Goal: Obtain resource: Download file/media

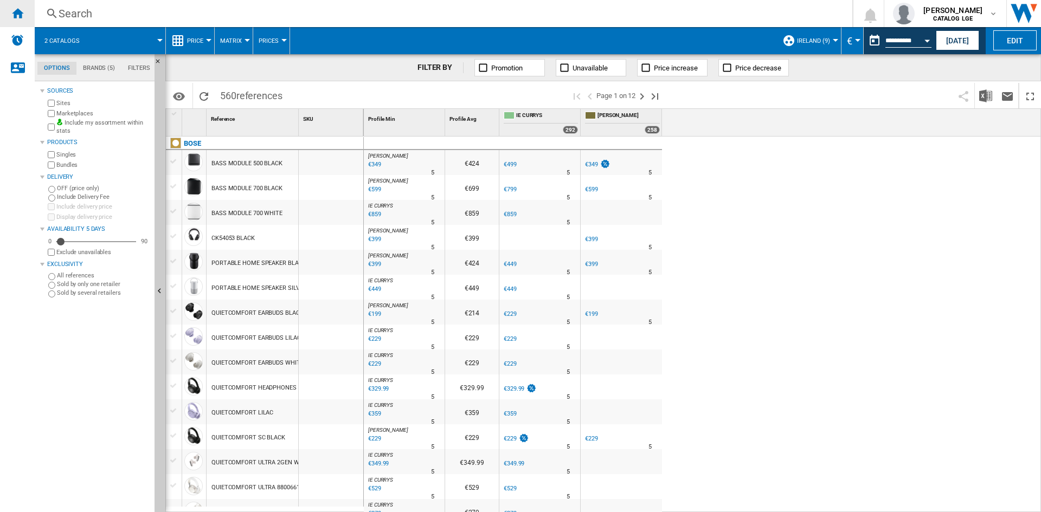
click at [13, 15] on ng-md-icon "Home" at bounding box center [17, 13] width 13 height 13
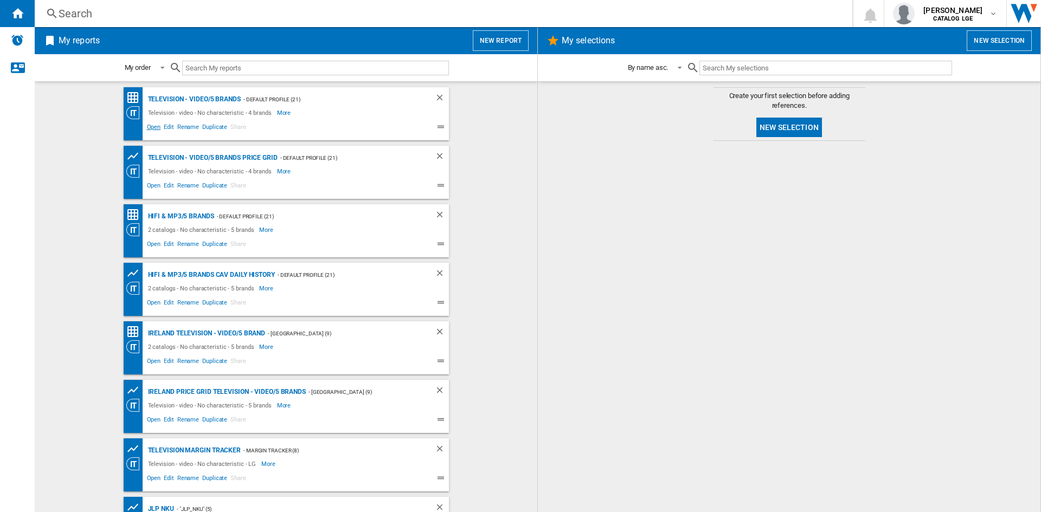
click at [148, 129] on span "Open" at bounding box center [153, 128] width 17 height 13
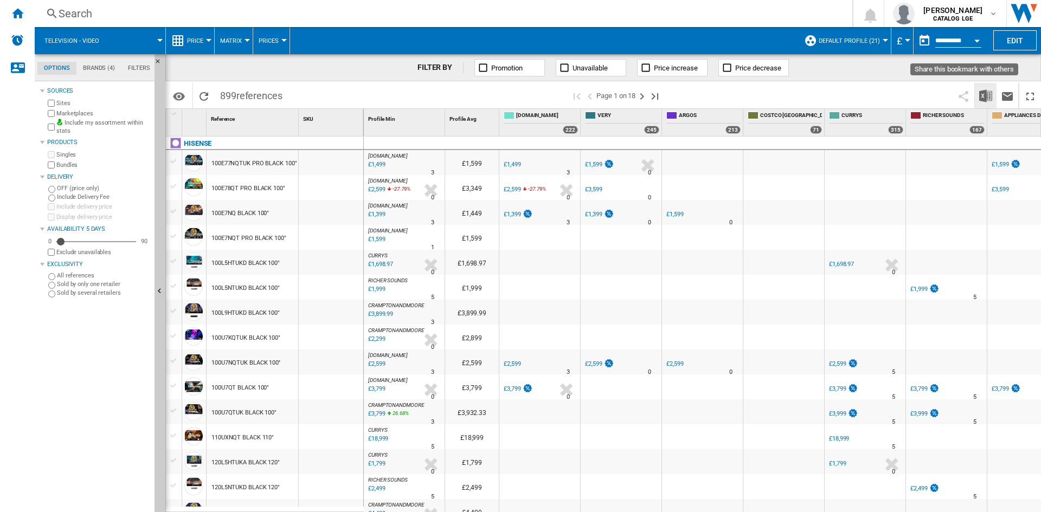
click at [985, 92] on img "Download in Excel" at bounding box center [985, 95] width 13 height 13
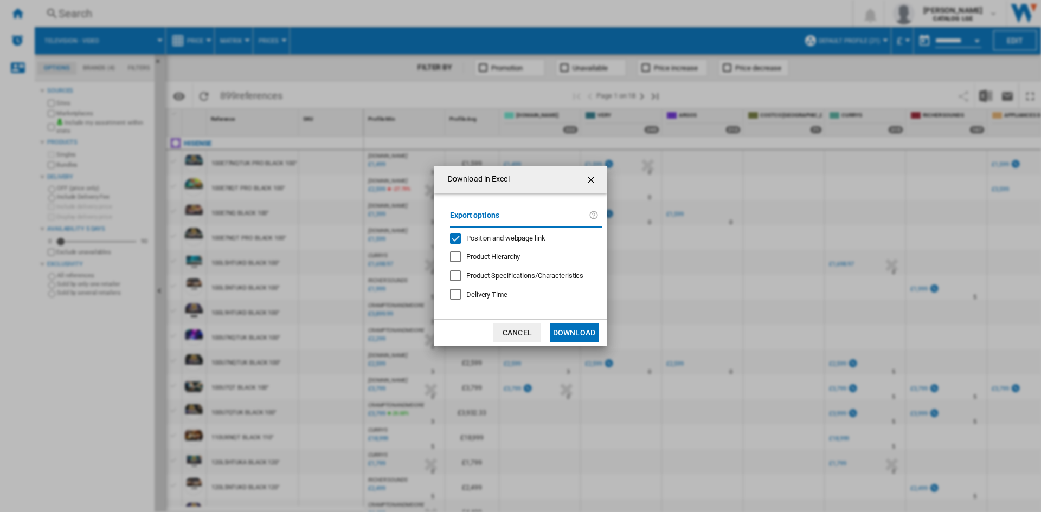
click at [496, 234] on span "Position and webpage link" at bounding box center [505, 238] width 79 height 8
click at [575, 335] on button "Download" at bounding box center [574, 333] width 49 height 20
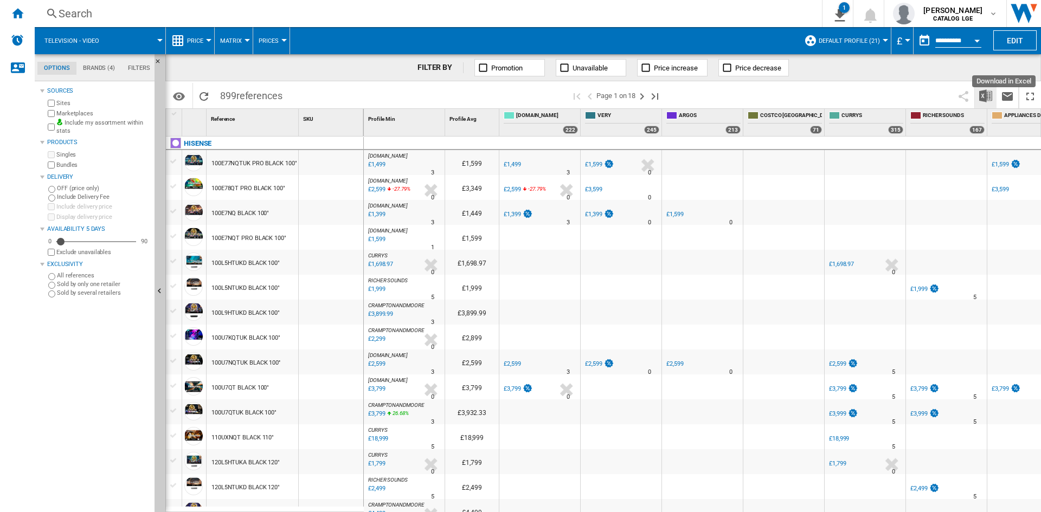
click at [990, 98] on img "Download in Excel" at bounding box center [985, 95] width 13 height 13
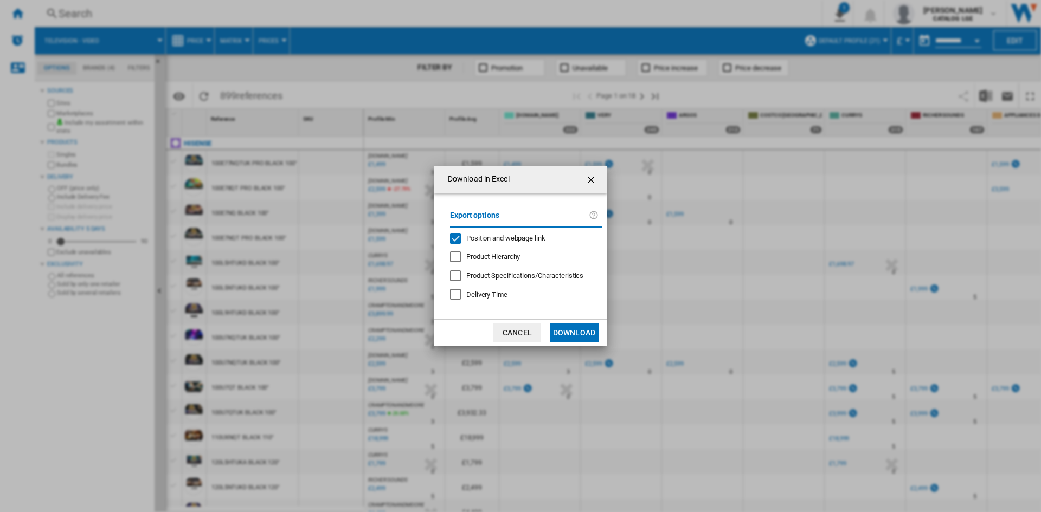
click at [523, 243] on div "Export options Position and webpage link Product Hierarchy Product Specificatio…" at bounding box center [526, 256] width 163 height 105
click at [530, 238] on span "Position and webpage link" at bounding box center [505, 238] width 79 height 8
click at [572, 335] on button "Download" at bounding box center [574, 333] width 49 height 20
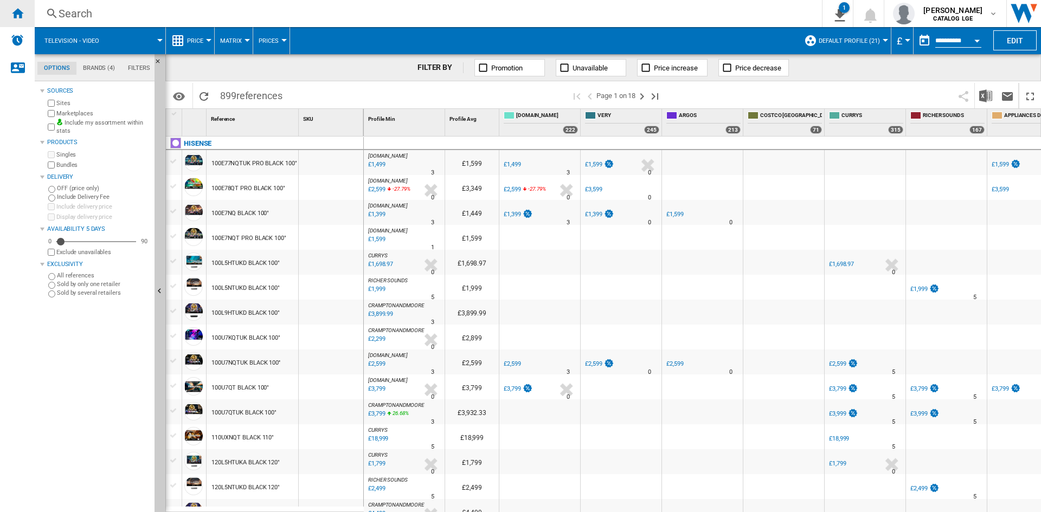
click at [14, 11] on ng-md-icon "Home" at bounding box center [17, 13] width 13 height 13
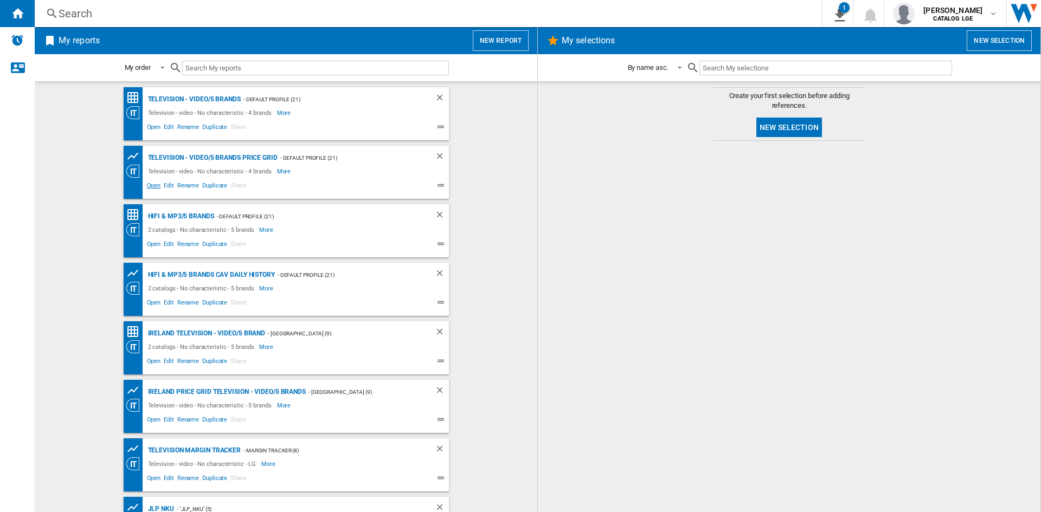
click at [153, 184] on span "Open" at bounding box center [153, 187] width 17 height 13
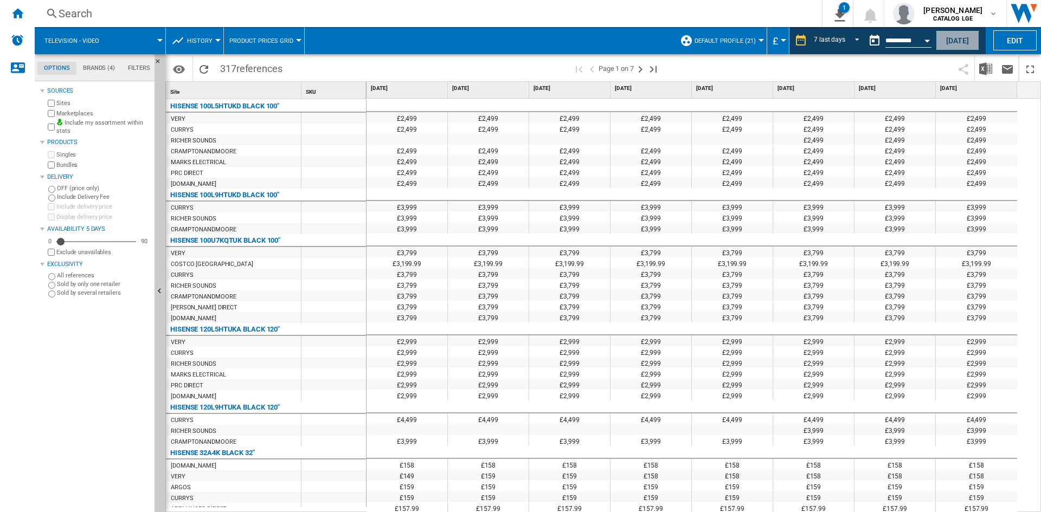
click at [957, 44] on button "[DATE]" at bounding box center [957, 40] width 43 height 20
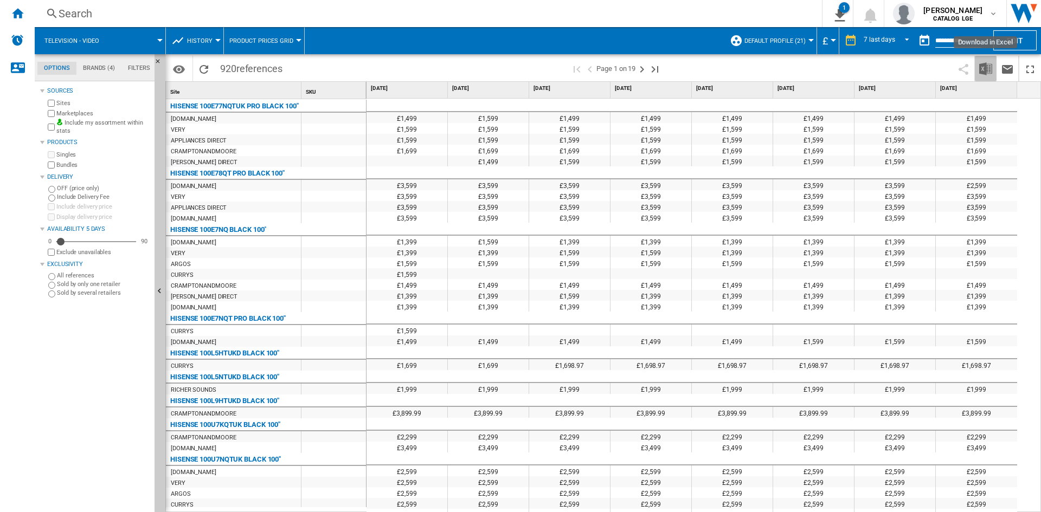
click at [977, 63] on button "Download in Excel" at bounding box center [986, 68] width 22 height 25
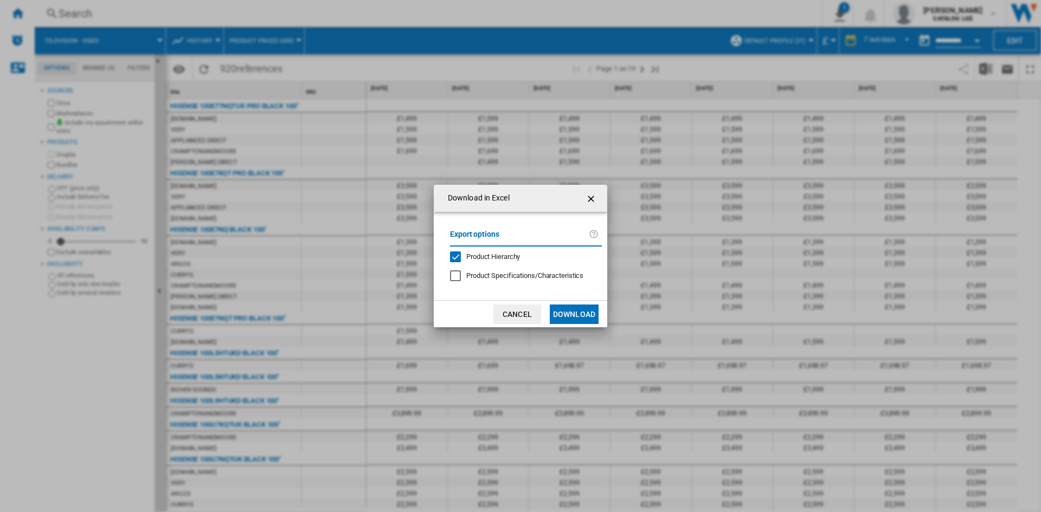
click at [515, 256] on span "Product Hierarchy" at bounding box center [493, 257] width 54 height 8
click at [571, 313] on button "Download" at bounding box center [574, 315] width 49 height 20
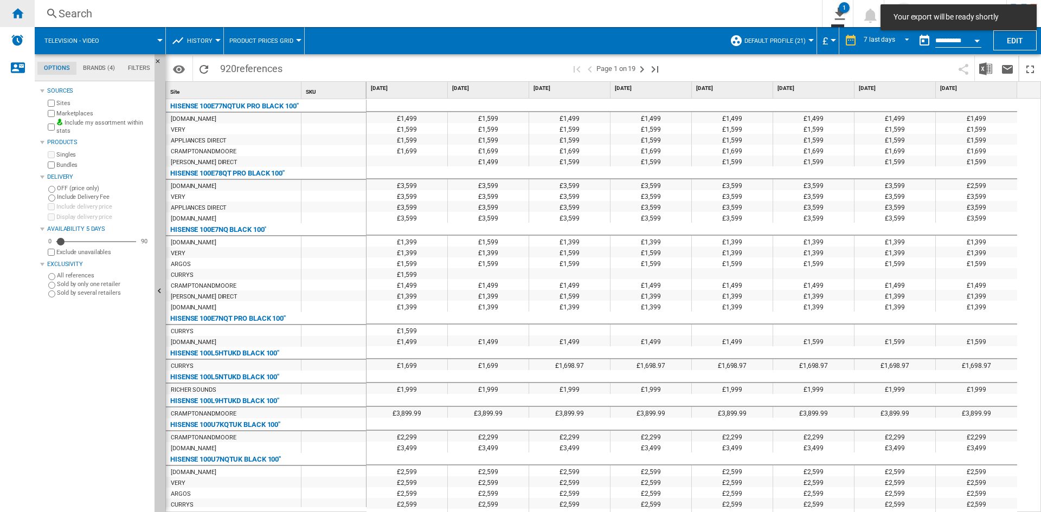
click at [20, 19] on ng-md-icon "Home" at bounding box center [17, 13] width 13 height 13
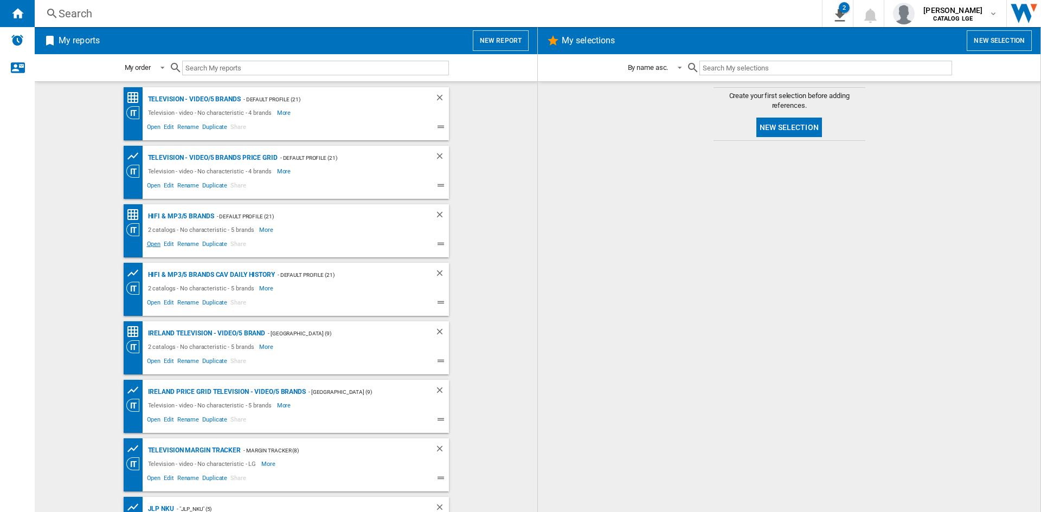
click at [145, 249] on span "Open" at bounding box center [153, 245] width 17 height 13
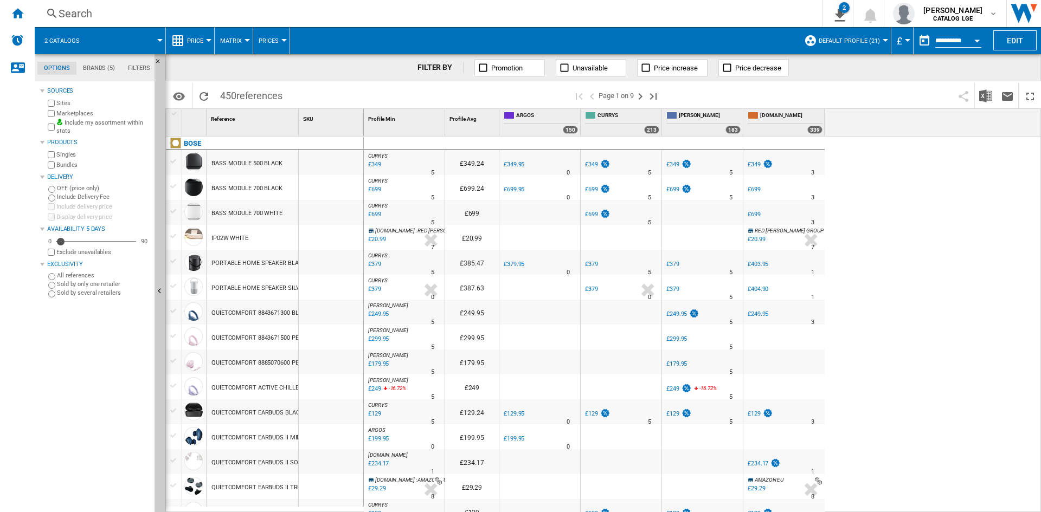
click at [944, 348] on div "CURRYS : -1.0 % £349 % N/A 5 CURRYS : £349.24 UK CO ARGOS -1.0 % £349.95 % N/A" at bounding box center [703, 325] width 678 height 376
click at [992, 102] on button "Download in Excel" at bounding box center [986, 95] width 22 height 25
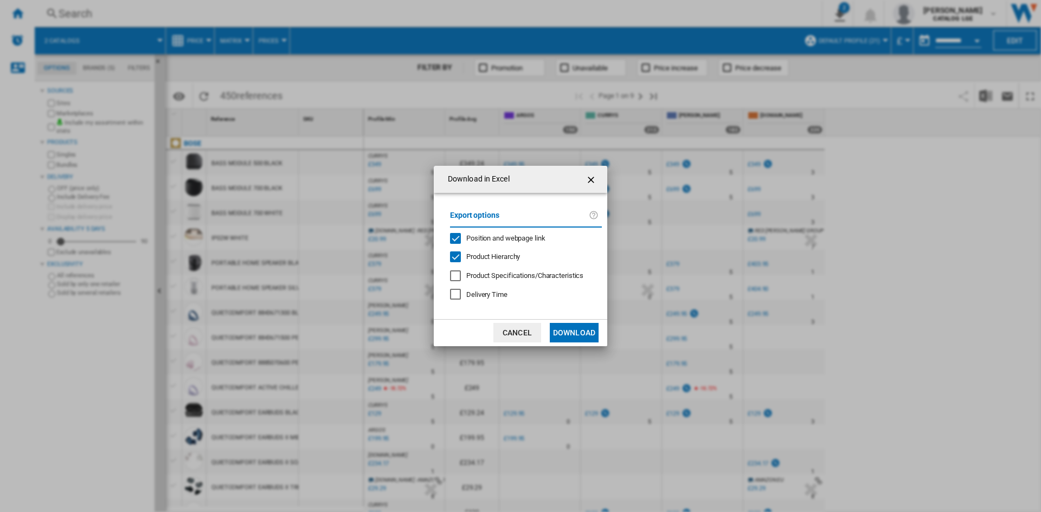
click at [513, 239] on span "Position and webpage link" at bounding box center [505, 238] width 79 height 8
click at [493, 258] on span "Product Hierarchy" at bounding box center [493, 257] width 54 height 8
click at [576, 328] on button "Download" at bounding box center [574, 333] width 49 height 20
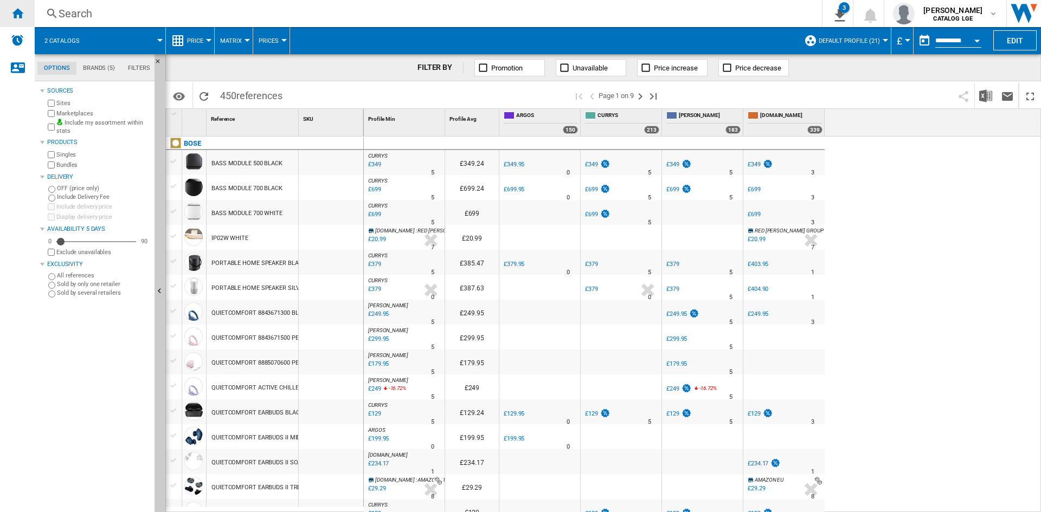
click at [20, 10] on ng-md-icon "Home" at bounding box center [17, 13] width 13 height 13
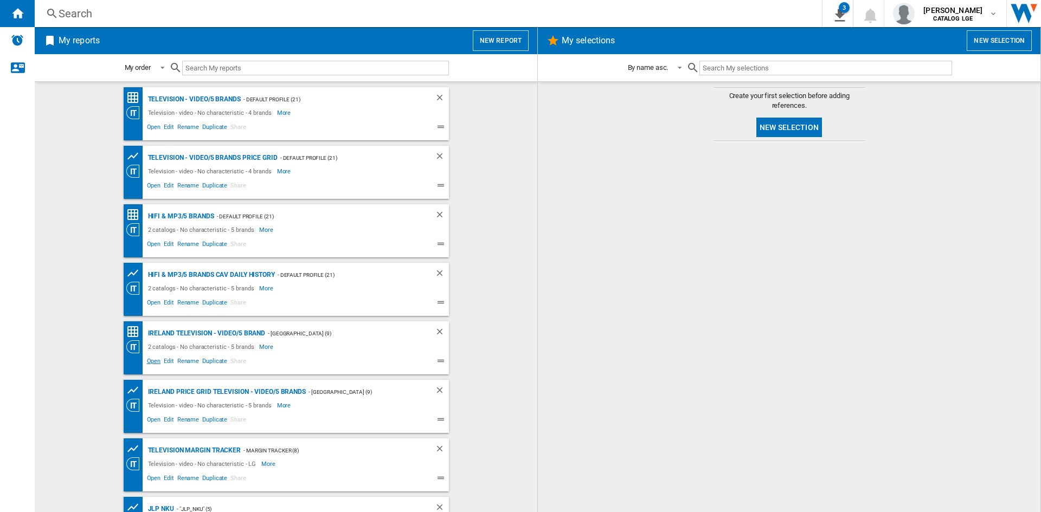
click at [146, 363] on span "Open" at bounding box center [153, 362] width 17 height 13
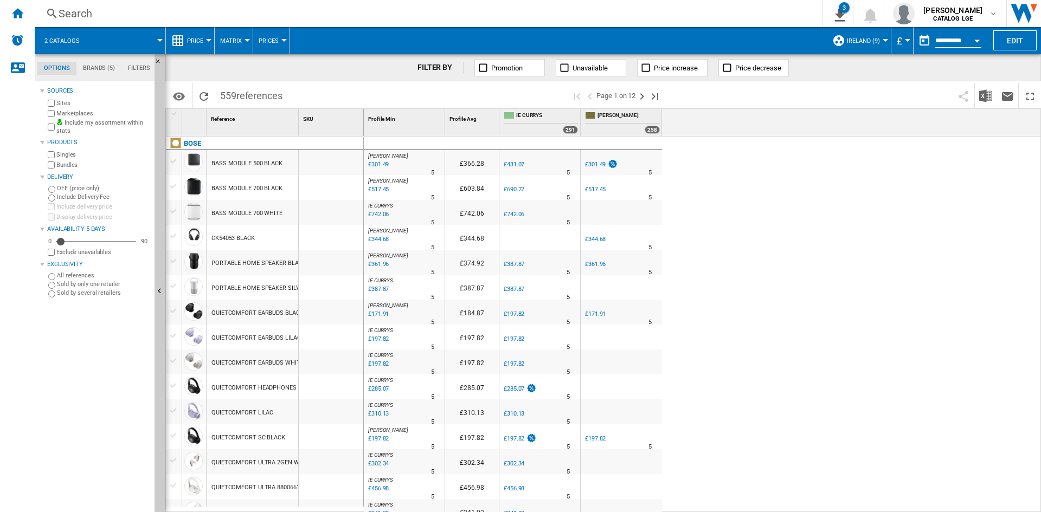
click at [906, 40] on div "Currency" at bounding box center [907, 40] width 5 height 3
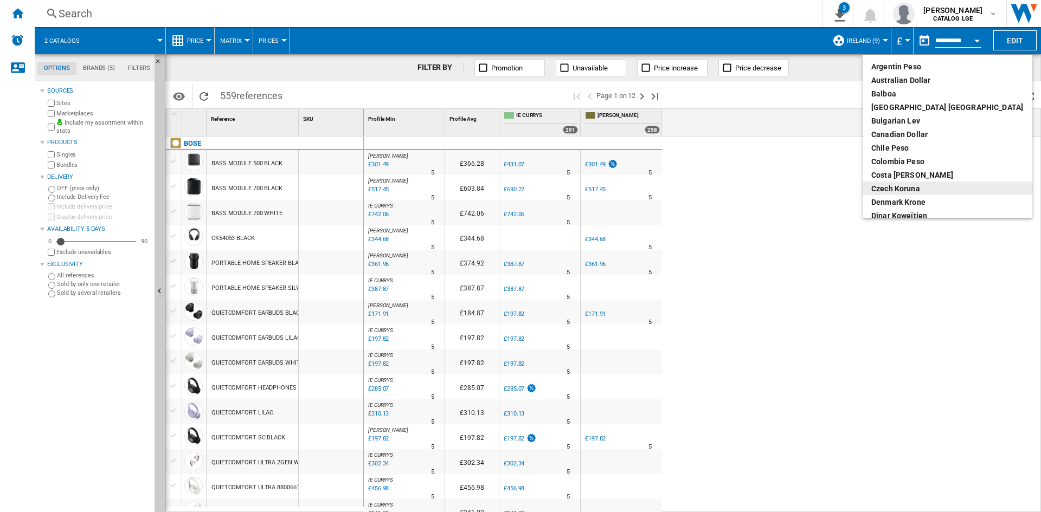
scroll to position [163, 0]
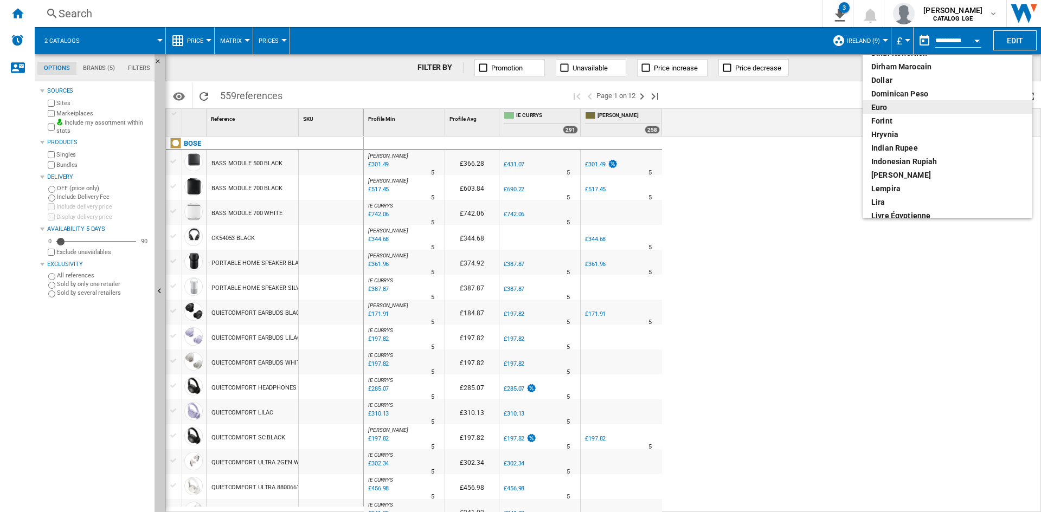
click at [898, 106] on div "euro" at bounding box center [947, 107] width 152 height 11
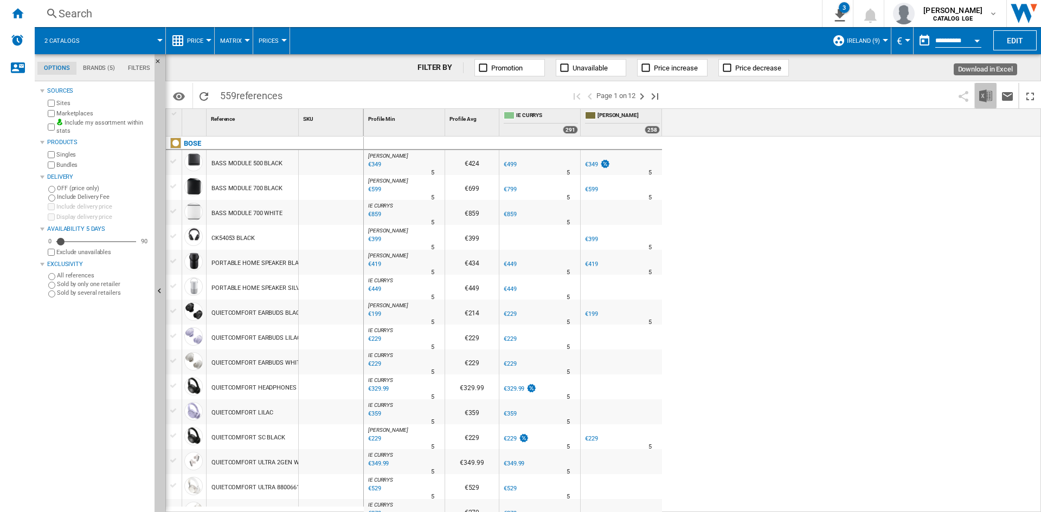
click at [986, 100] on img "Download in Excel" at bounding box center [985, 95] width 13 height 13
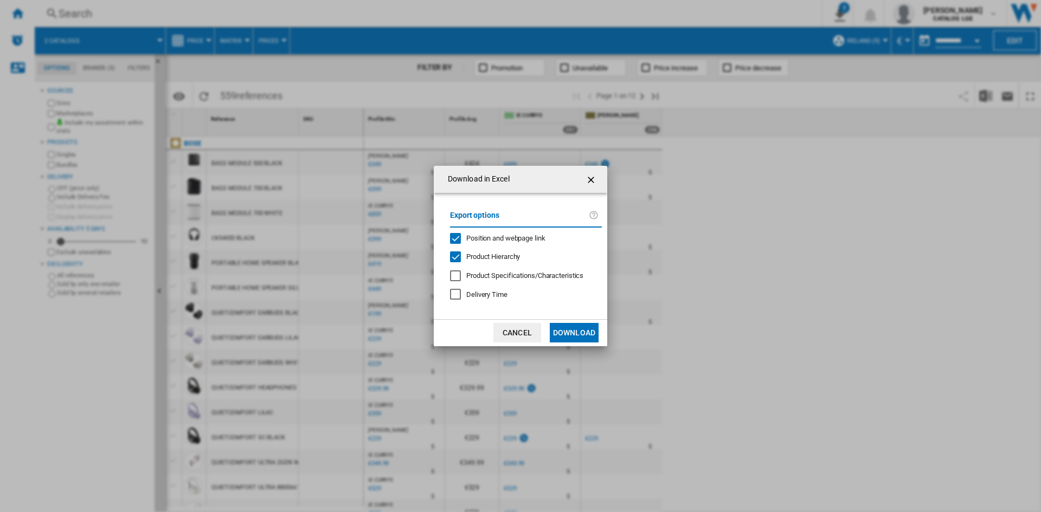
click at [475, 232] on div "Export options Position and webpage link Product Hierarchy Product Specificatio…" at bounding box center [526, 256] width 163 height 105
click at [461, 254] on div "Product Hierarchy" at bounding box center [455, 257] width 11 height 11
click at [476, 238] on span "Position and webpage link" at bounding box center [505, 238] width 79 height 8
click at [571, 329] on button "Download" at bounding box center [574, 333] width 49 height 20
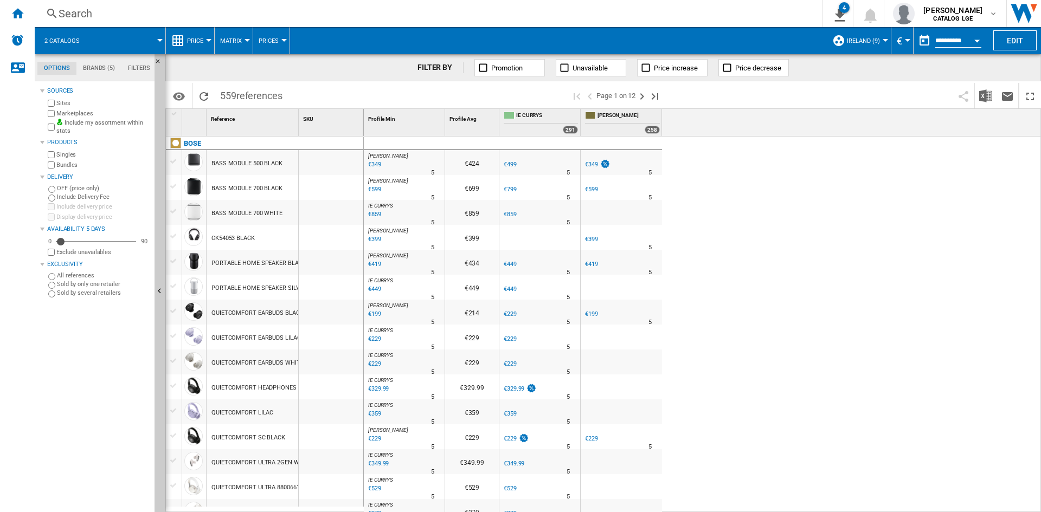
drag, startPoint x: 690, startPoint y: 230, endPoint x: 754, endPoint y: 190, distance: 75.8
click at [690, 230] on div "[PERSON_NAME] : [PERSON_NAME] -1.0 % €349 % N/A 5 [PERSON_NAME] : [PERSON_NAME]…" at bounding box center [703, 325] width 678 height 376
